Goal: Information Seeking & Learning: Compare options

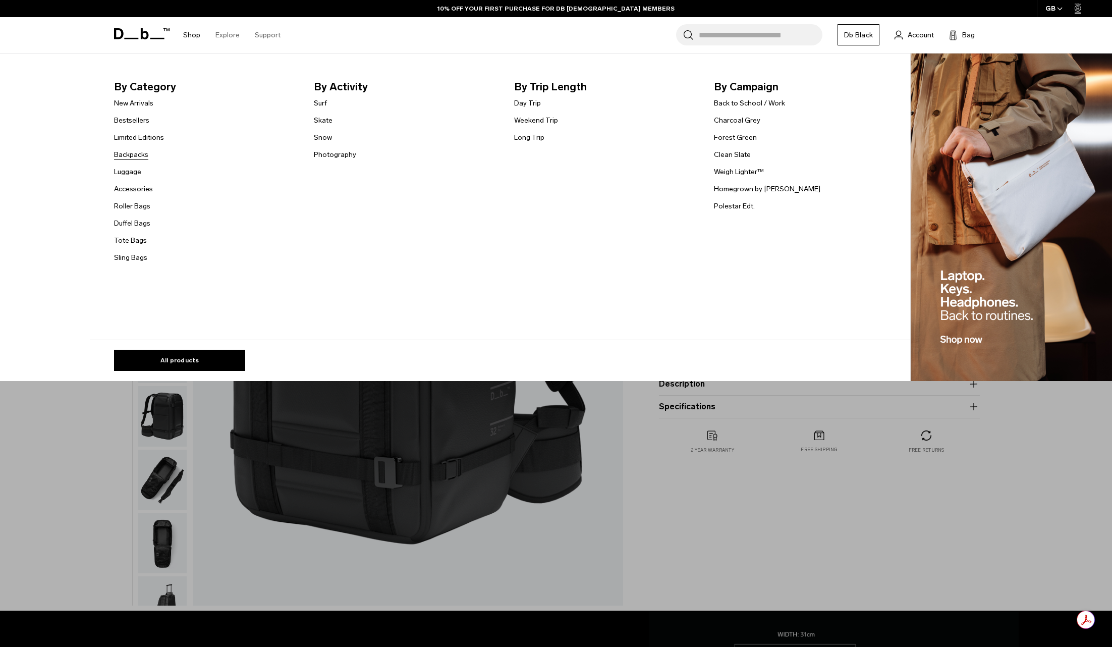
click at [121, 154] on link "Backpacks" at bounding box center [131, 154] width 34 height 11
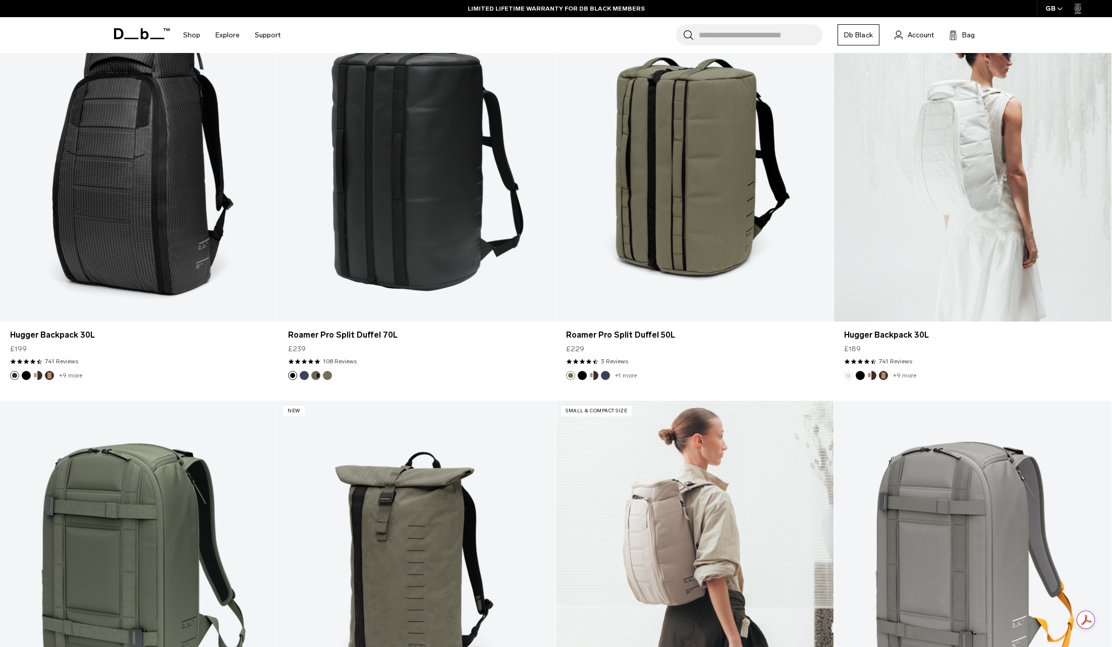
scroll to position [2231, 0]
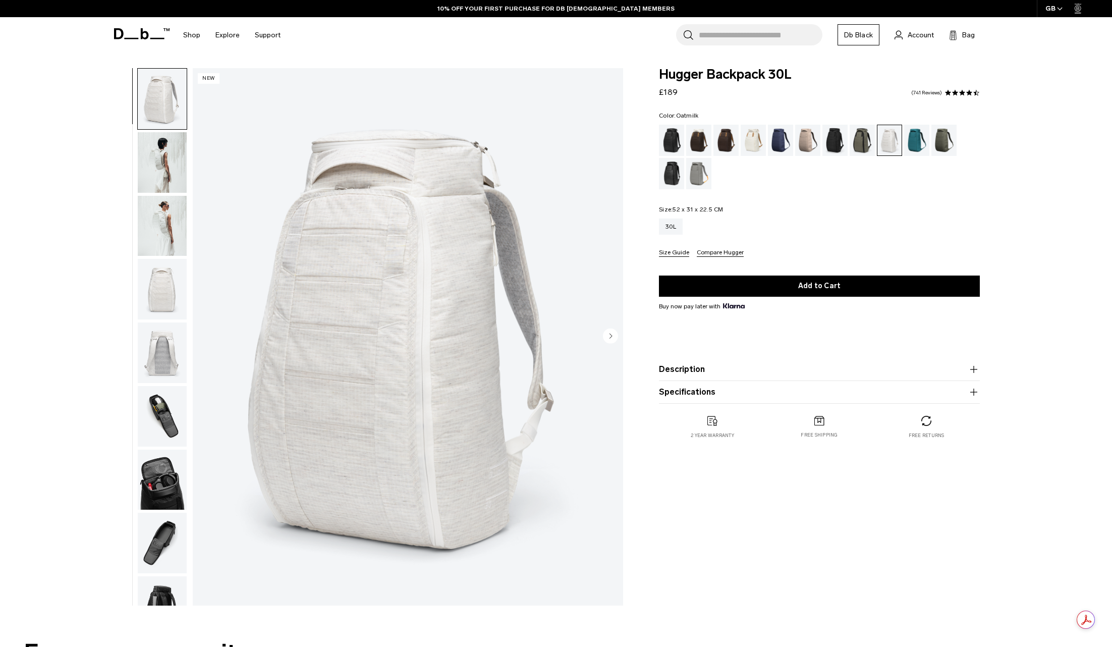
click at [752, 139] on div "Oatmilk" at bounding box center [754, 140] width 26 height 31
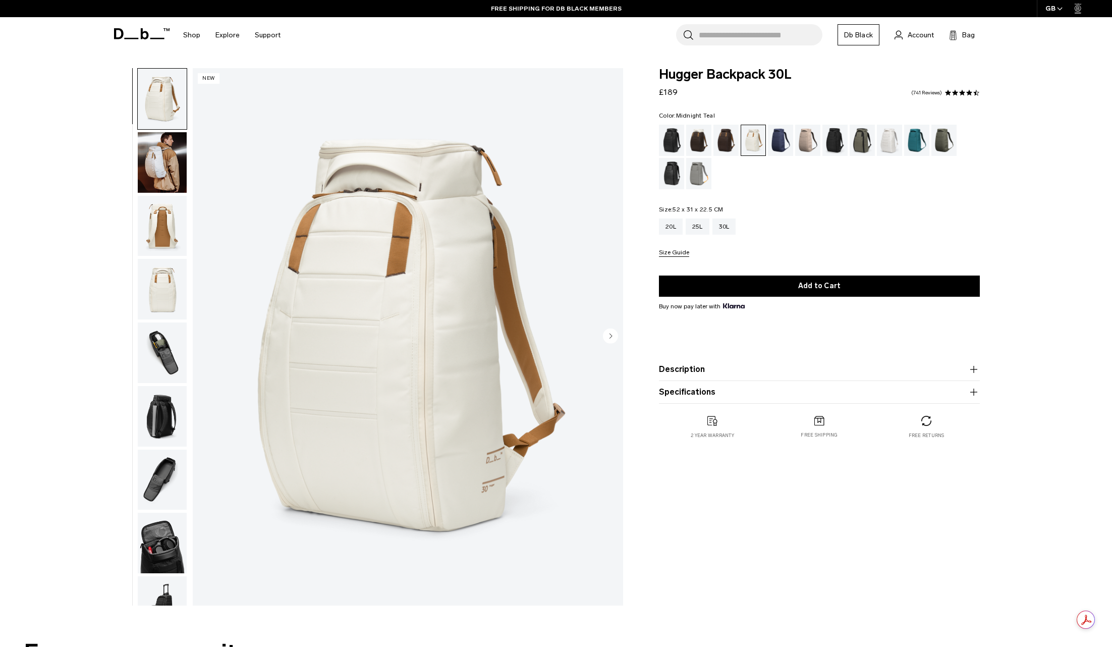
click at [913, 141] on div "Midnight Teal" at bounding box center [917, 140] width 26 height 31
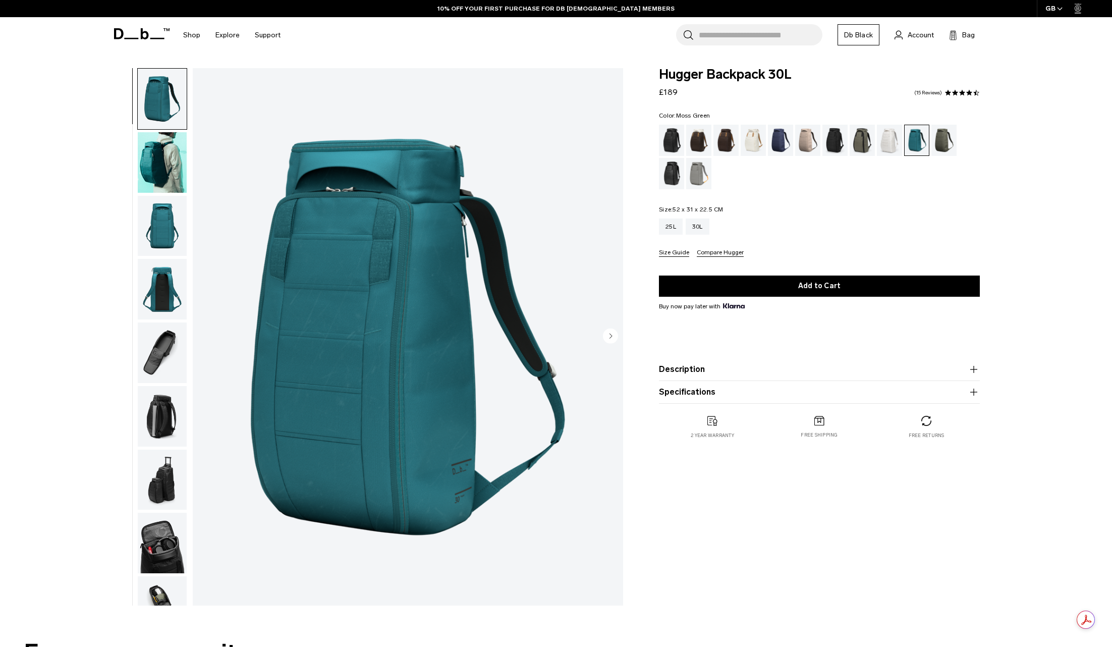
click at [951, 142] on div "Moss Green" at bounding box center [944, 140] width 26 height 31
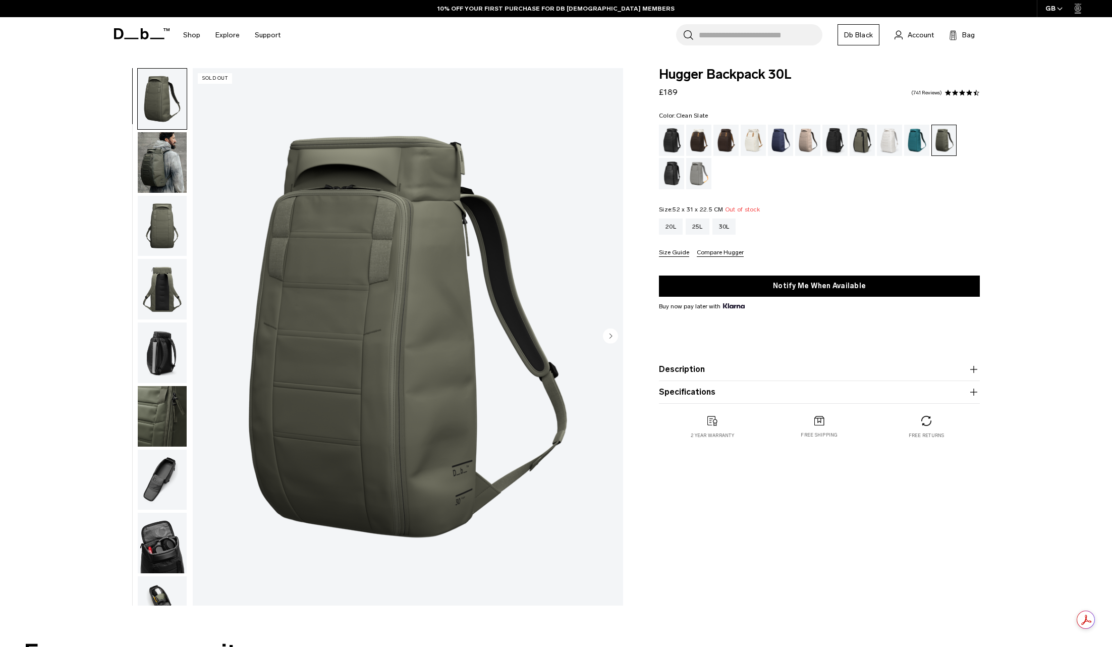
click at [885, 141] on div "Clean Slate" at bounding box center [890, 140] width 26 height 31
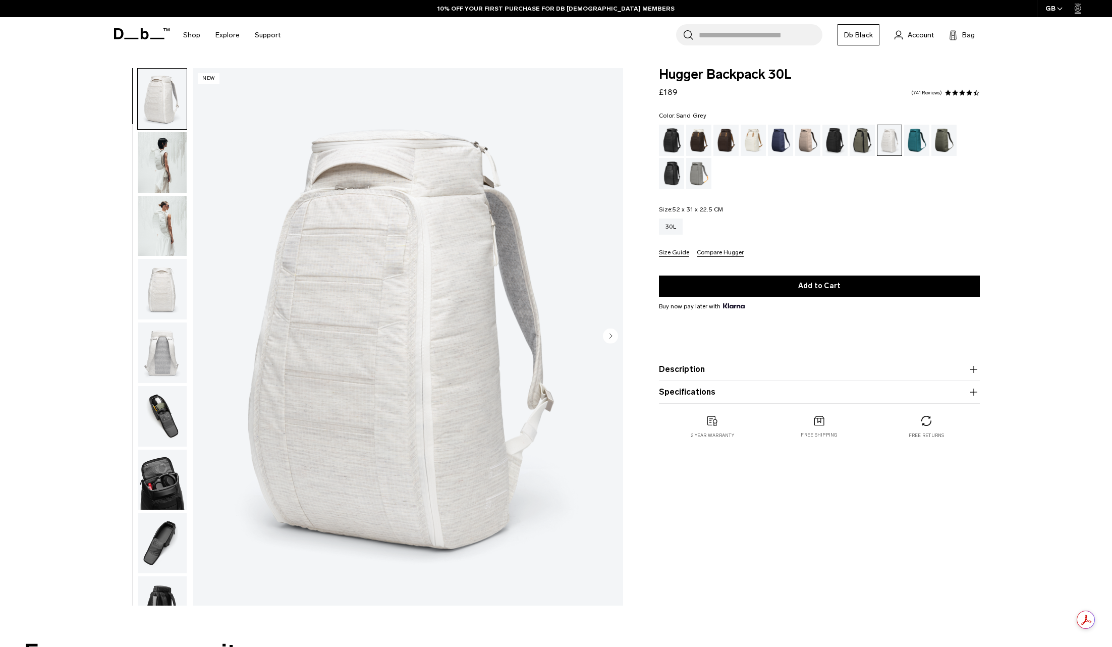
drag, startPoint x: 0, startPoint y: 0, endPoint x: 691, endPoint y: 173, distance: 712.4
click at [691, 173] on div "Sand Grey" at bounding box center [699, 173] width 26 height 31
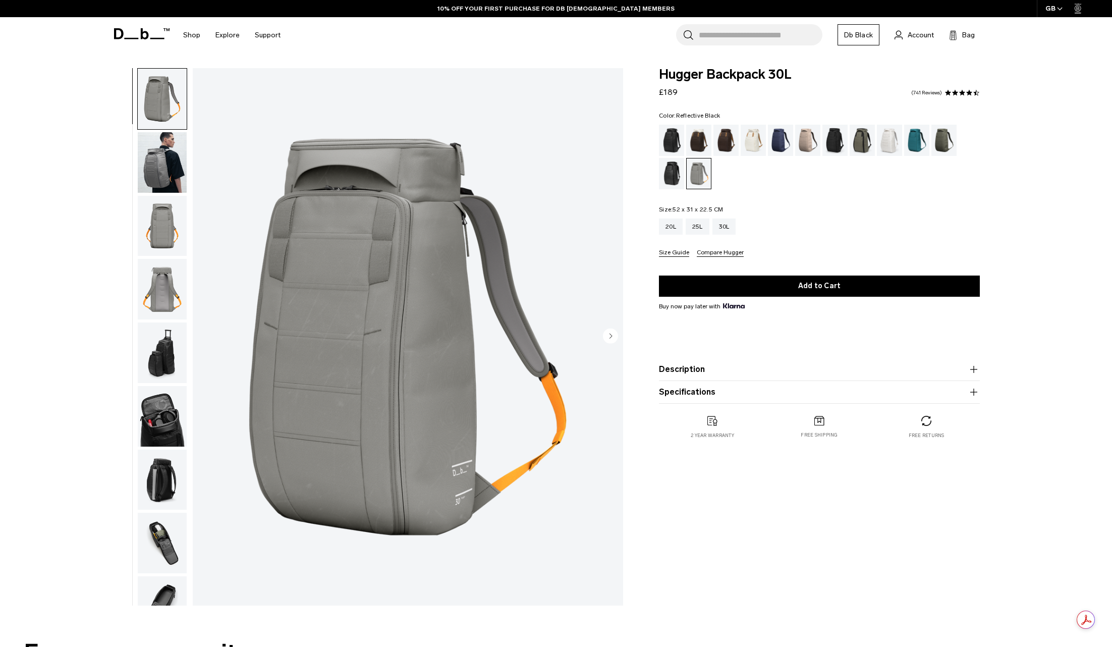
click at [673, 172] on div "Reflective Black" at bounding box center [672, 173] width 26 height 31
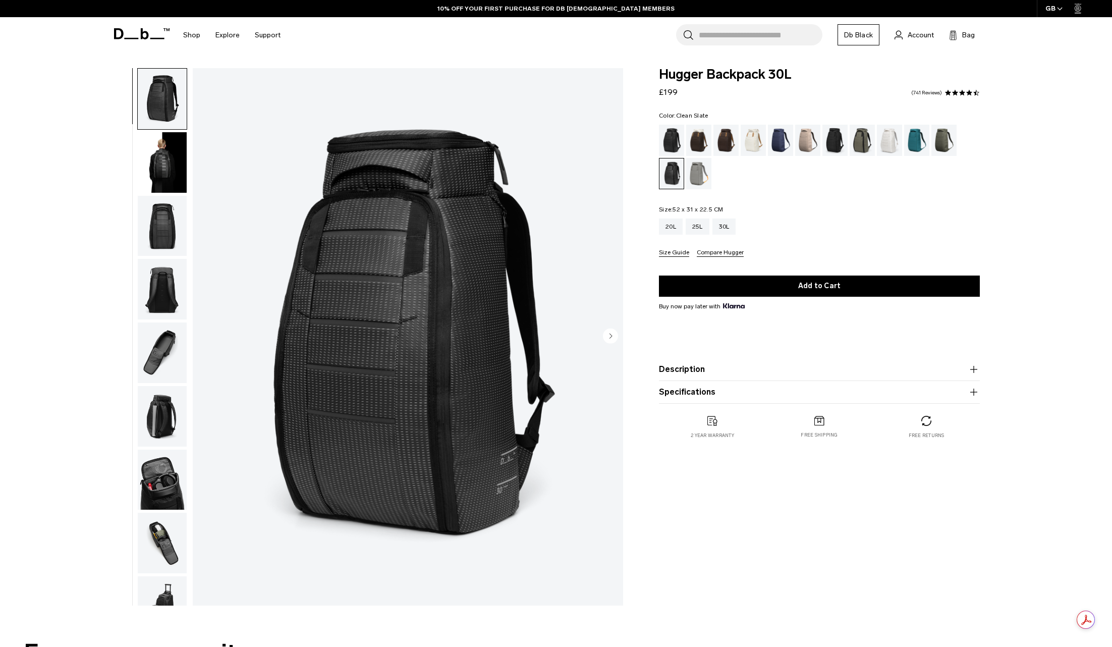
click at [889, 133] on div "Clean Slate" at bounding box center [890, 140] width 26 height 31
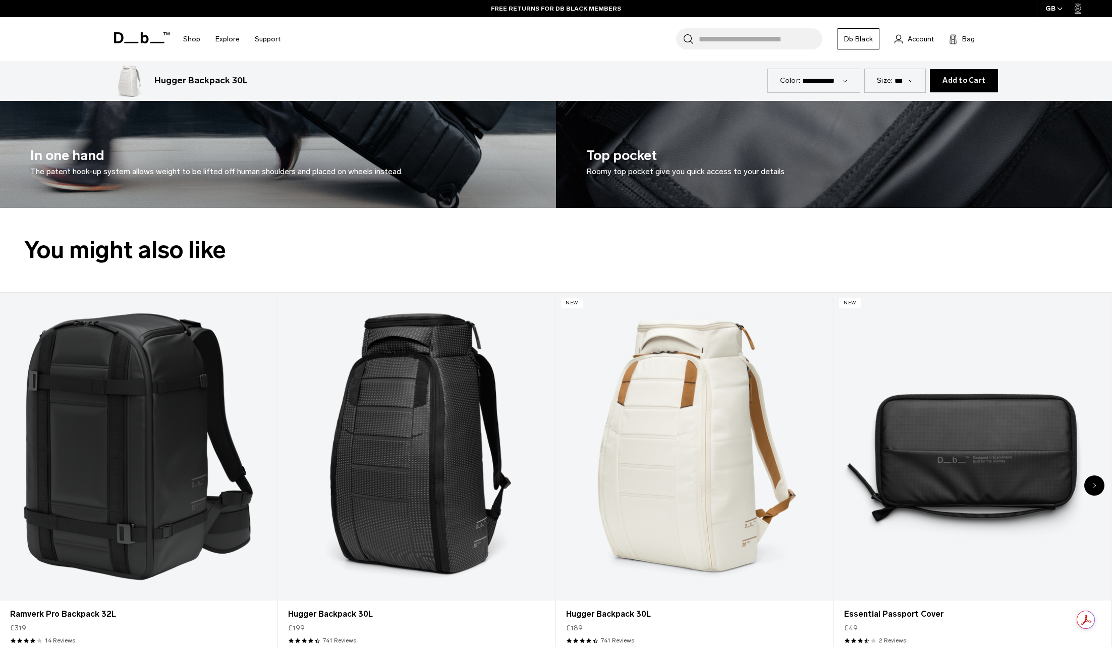
scroll to position [2245, 0]
